Goal: Transaction & Acquisition: Purchase product/service

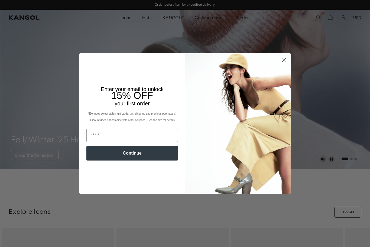
click at [279, 55] on icon "Close dialog" at bounding box center [283, 59] width 9 height 9
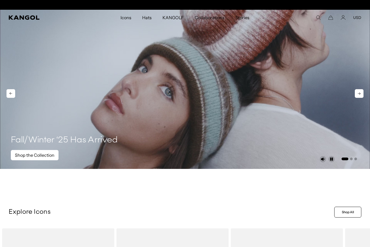
click at [26, 156] on link "Shop the Collection" at bounding box center [35, 155] width 48 height 10
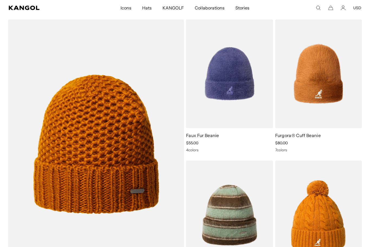
scroll to position [3231, 0]
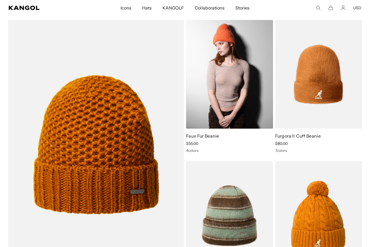
click at [213, 105] on img at bounding box center [229, 74] width 87 height 109
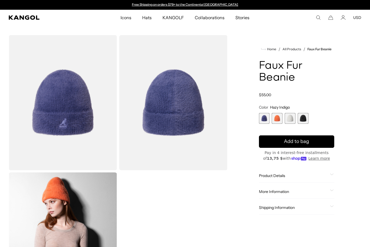
click at [301, 119] on span "4 of 4" at bounding box center [302, 118] width 11 height 11
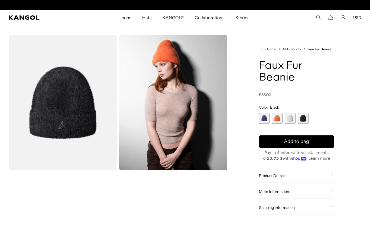
scroll to position [0, 111]
click at [291, 118] on span "3 of 4" at bounding box center [289, 118] width 11 height 11
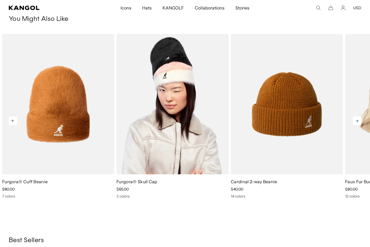
scroll to position [0, 111]
click at [215, 116] on img "2 of 5" at bounding box center [172, 104] width 112 height 141
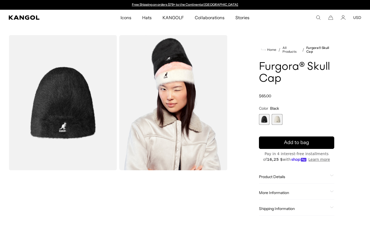
click at [275, 117] on span "2 of 2" at bounding box center [276, 119] width 11 height 11
